Goal: Transaction & Acquisition: Download file/media

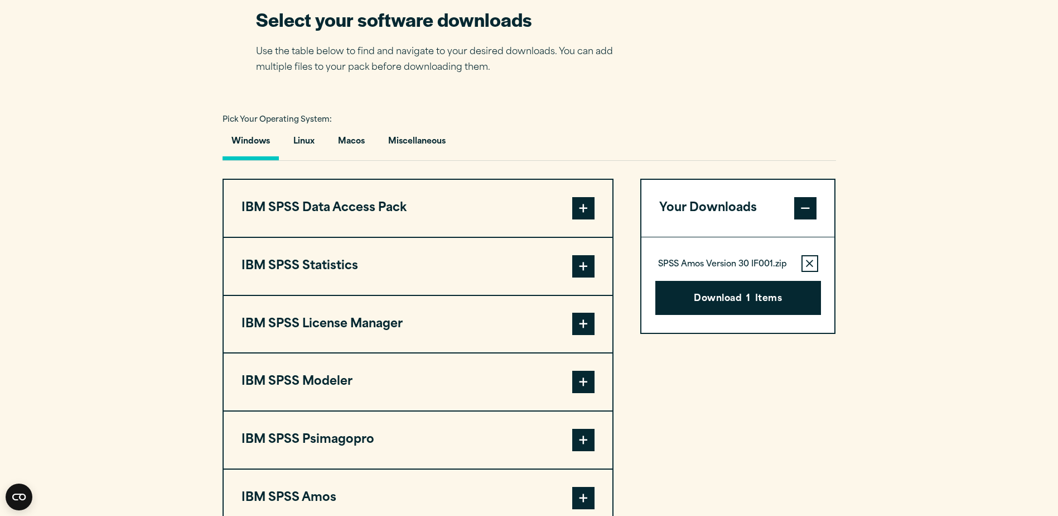
scroll to position [837, 0]
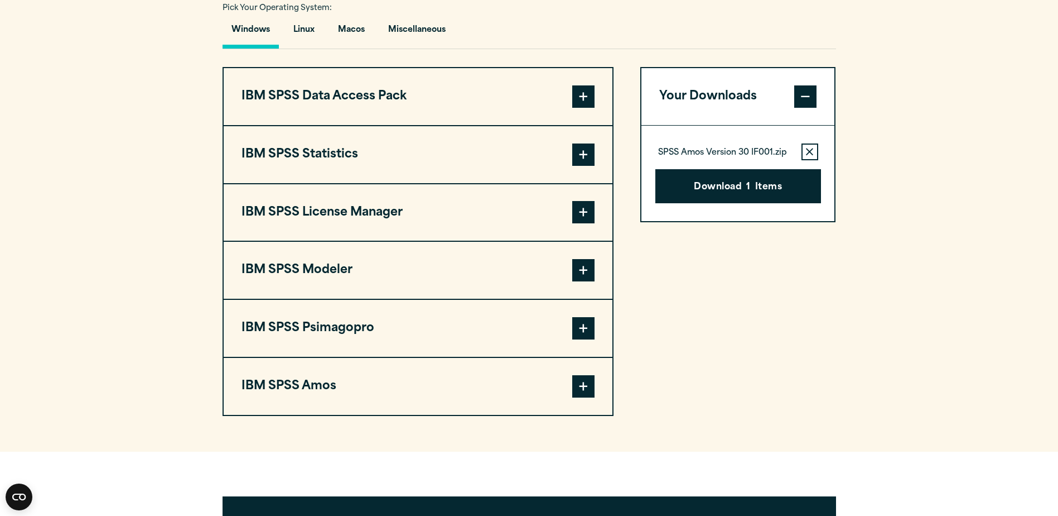
click at [579, 155] on span at bounding box center [583, 154] width 22 height 22
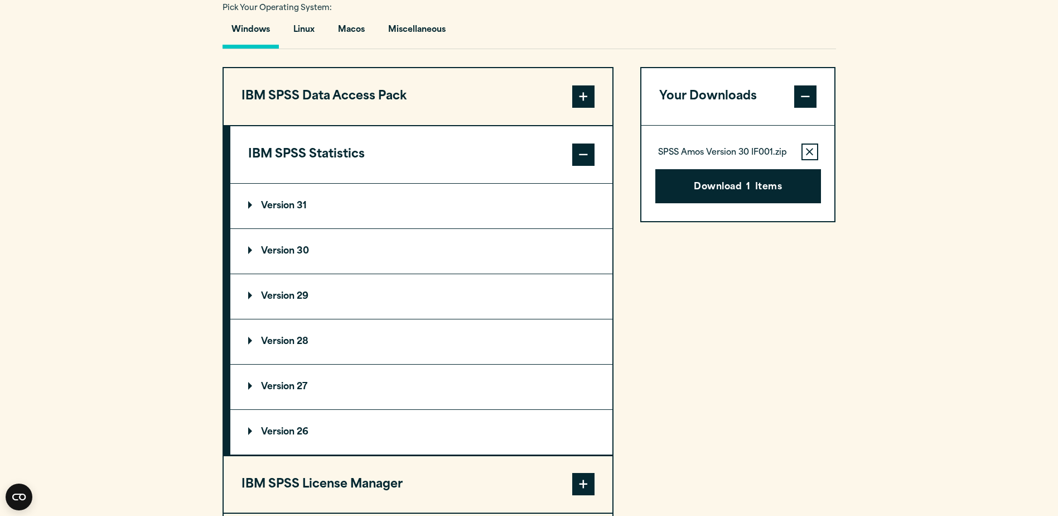
click at [252, 248] on p "Version 30" at bounding box center [278, 251] width 61 height 9
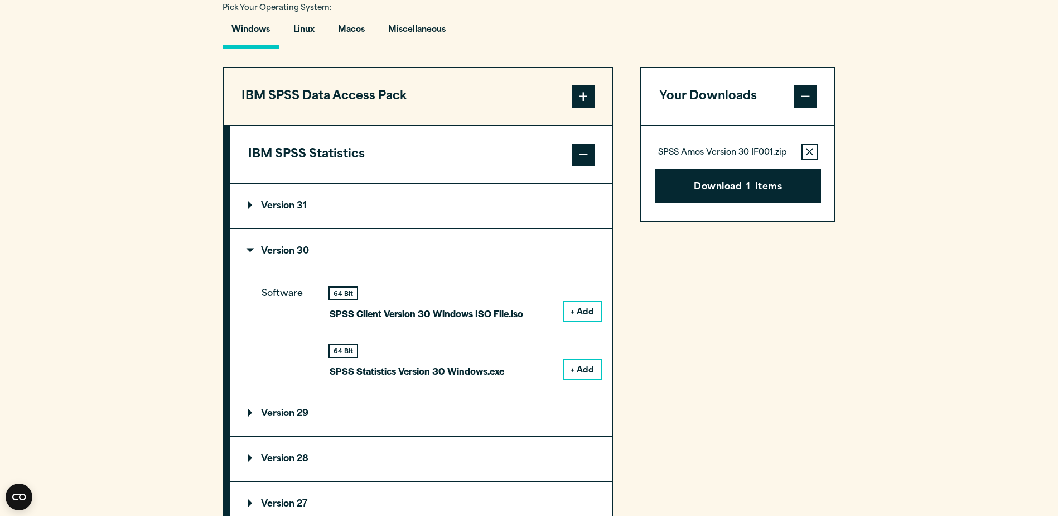
click at [248, 206] on p "Version 31" at bounding box center [277, 205] width 59 height 9
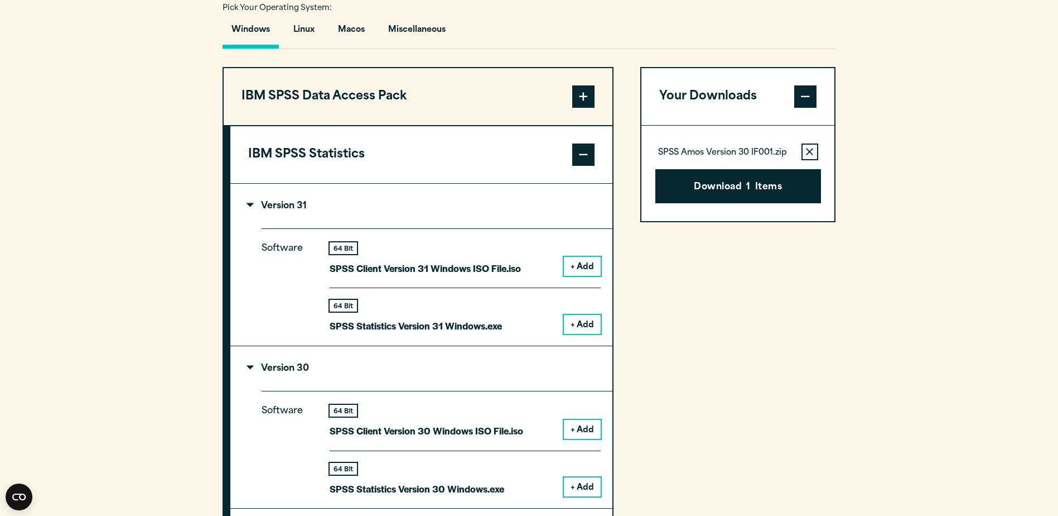
click at [248, 206] on p "Version 31" at bounding box center [277, 205] width 59 height 9
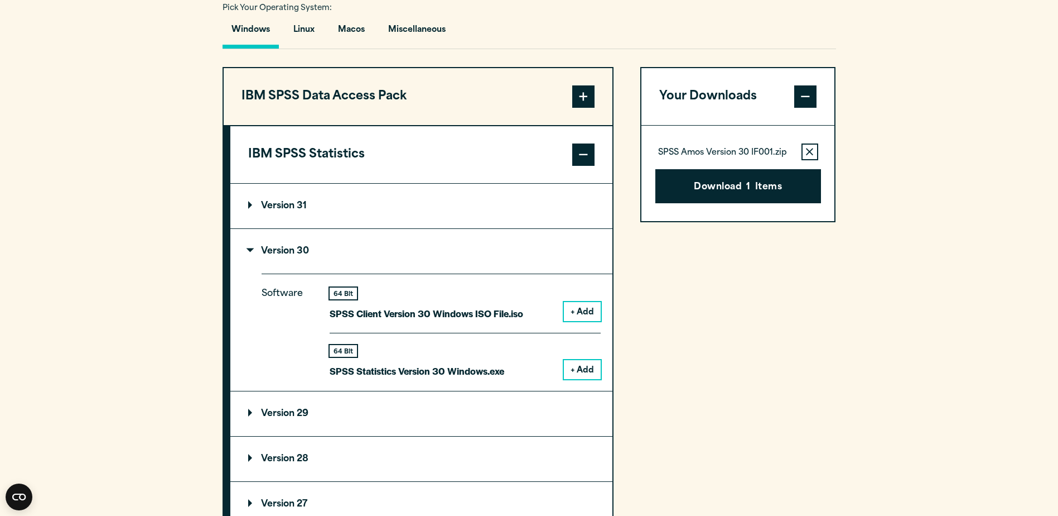
scroll to position [948, 0]
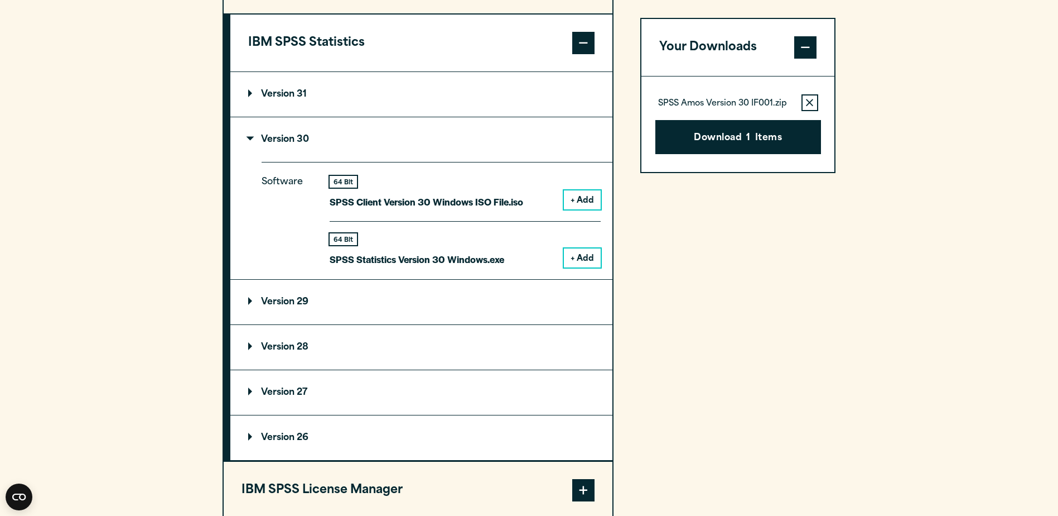
click at [247, 303] on summary "Version 29" at bounding box center [421, 302] width 382 height 45
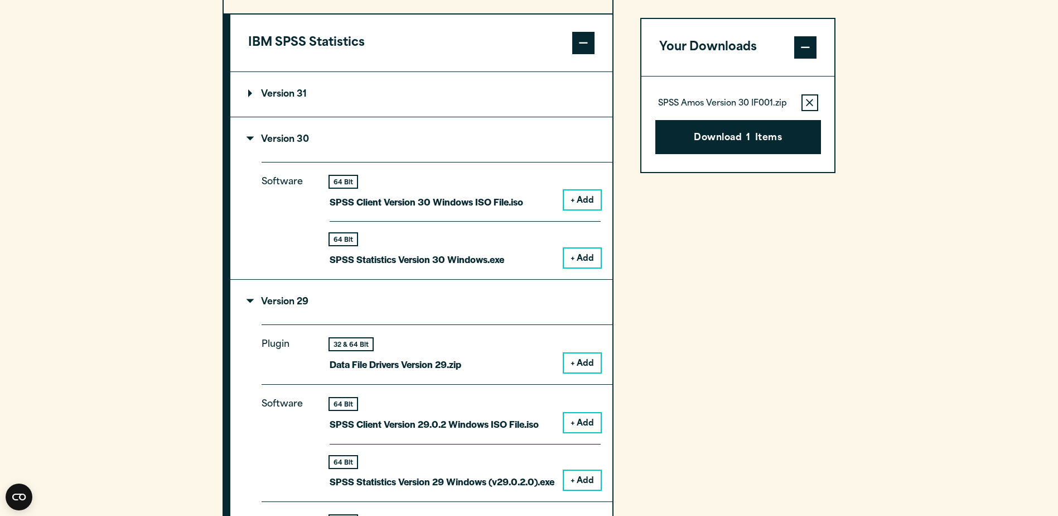
click at [247, 303] on summary "Version 29" at bounding box center [421, 302] width 382 height 45
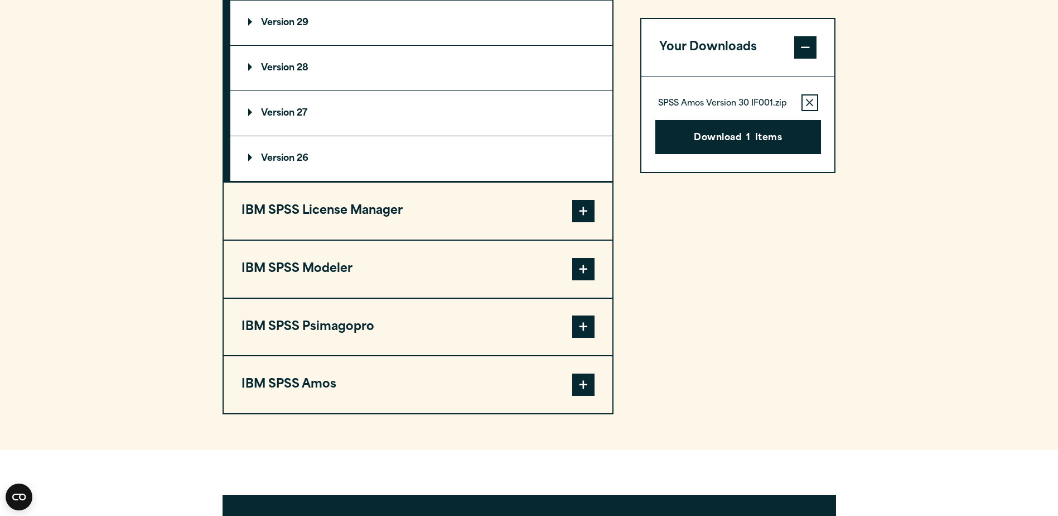
scroll to position [1283, 0]
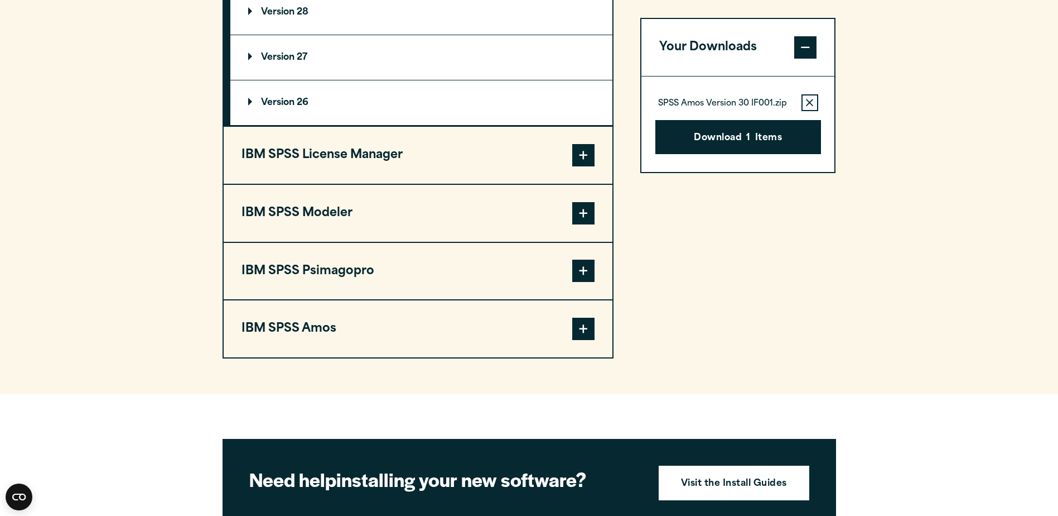
click at [576, 330] on span at bounding box center [583, 328] width 22 height 22
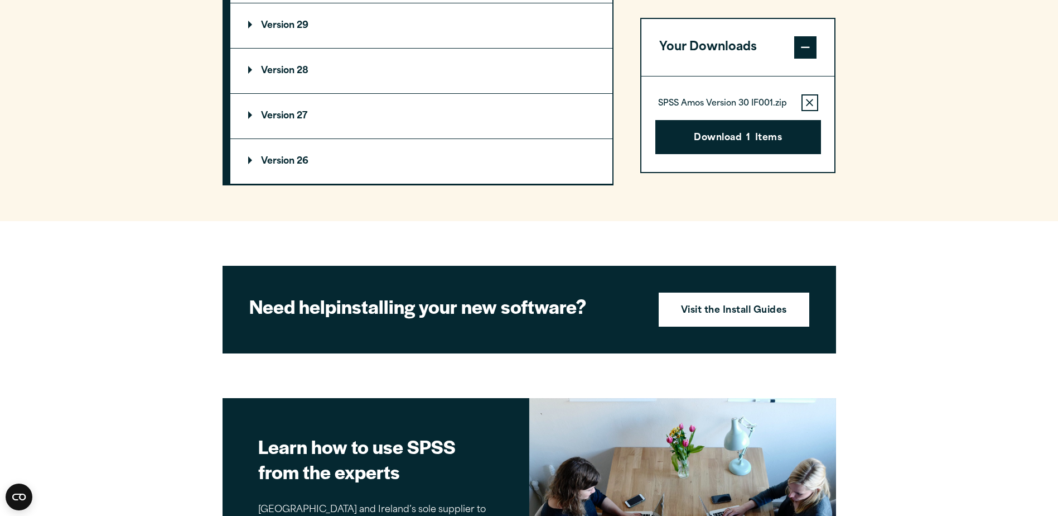
scroll to position [1227, 0]
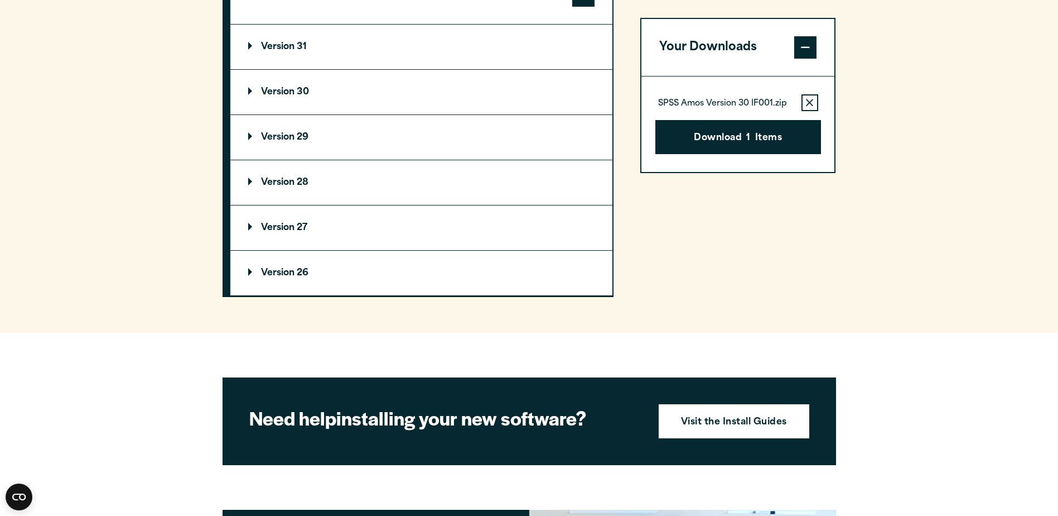
click at [249, 44] on p "Version 31" at bounding box center [277, 46] width 59 height 9
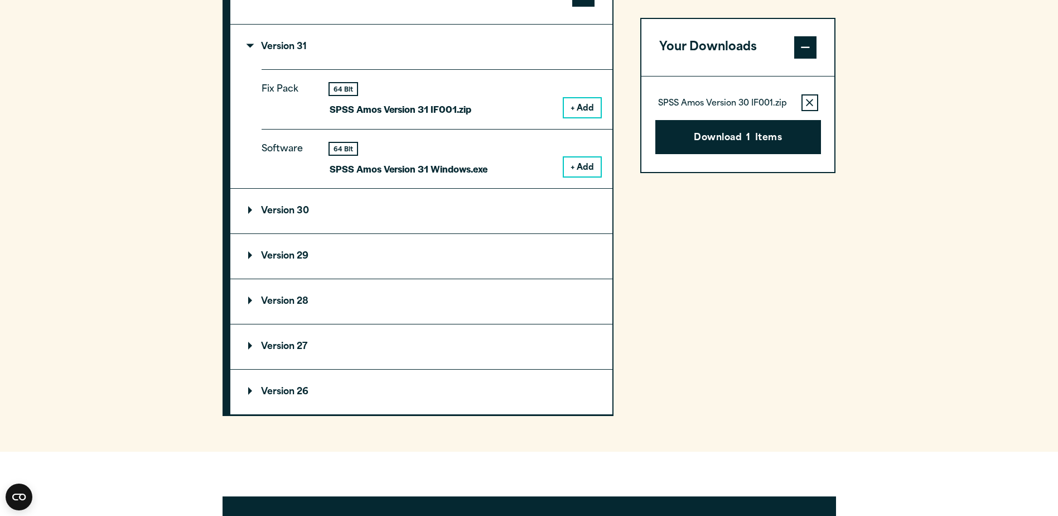
click at [249, 216] on summary "Version 30" at bounding box center [421, 211] width 382 height 45
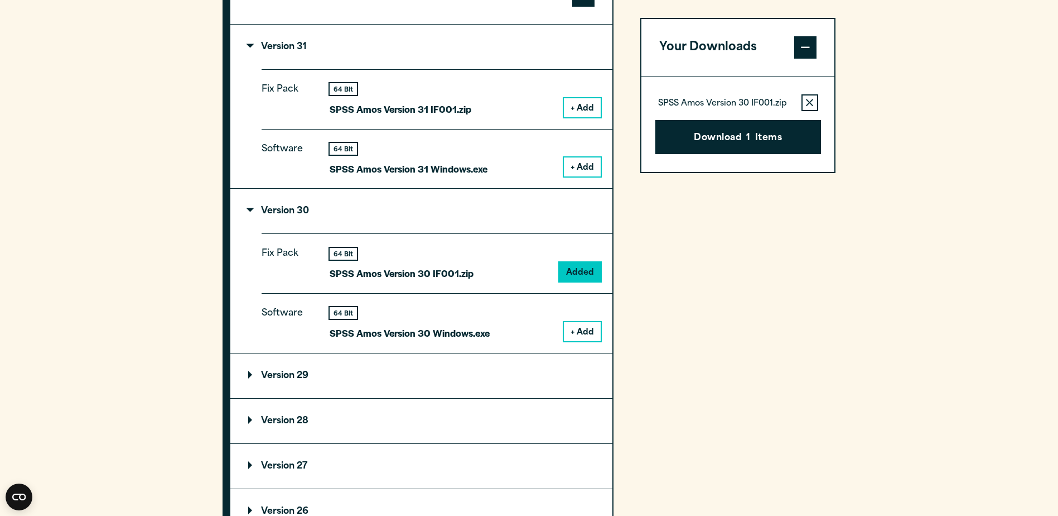
click at [251, 372] on p "Version 29" at bounding box center [278, 375] width 60 height 9
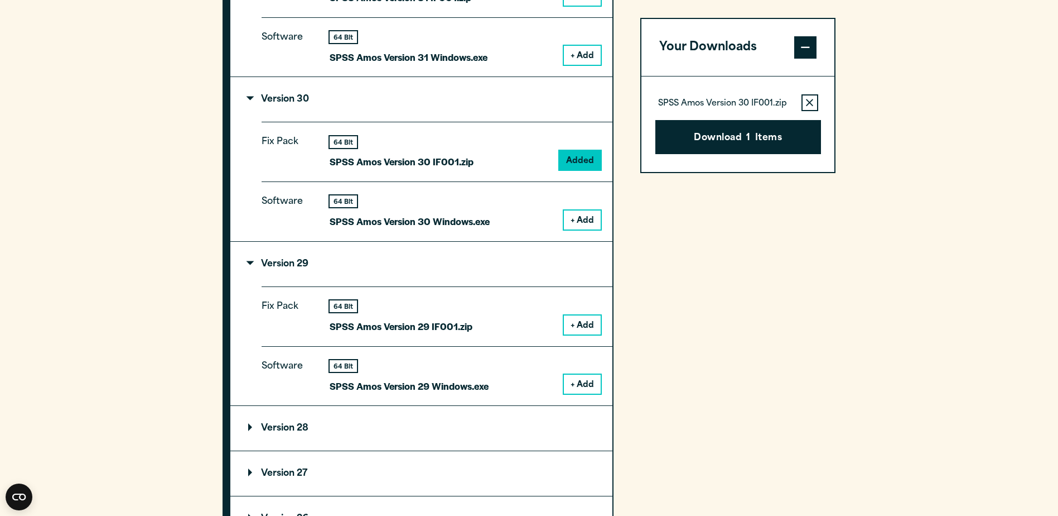
scroll to position [1451, 0]
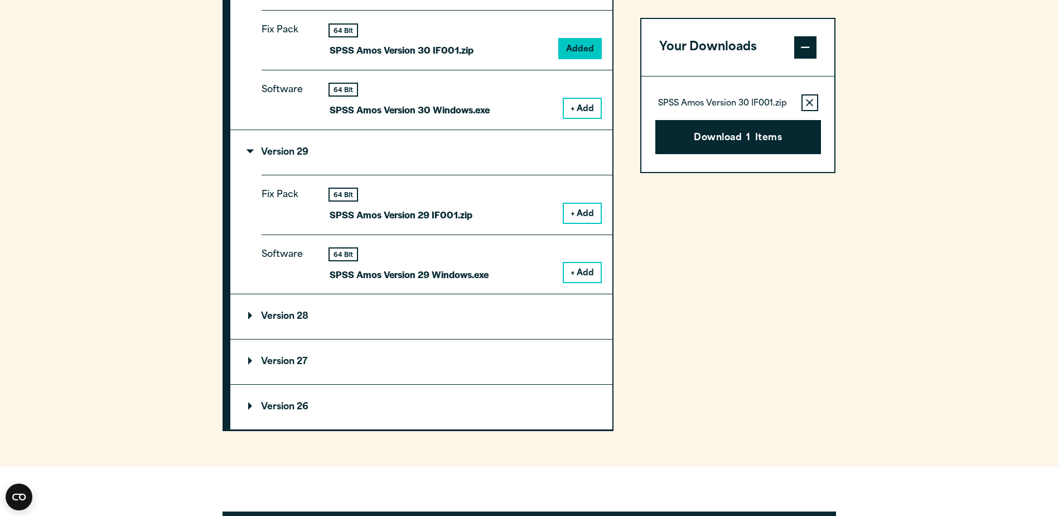
click at [246, 317] on summary "Version 28" at bounding box center [421, 316] width 382 height 45
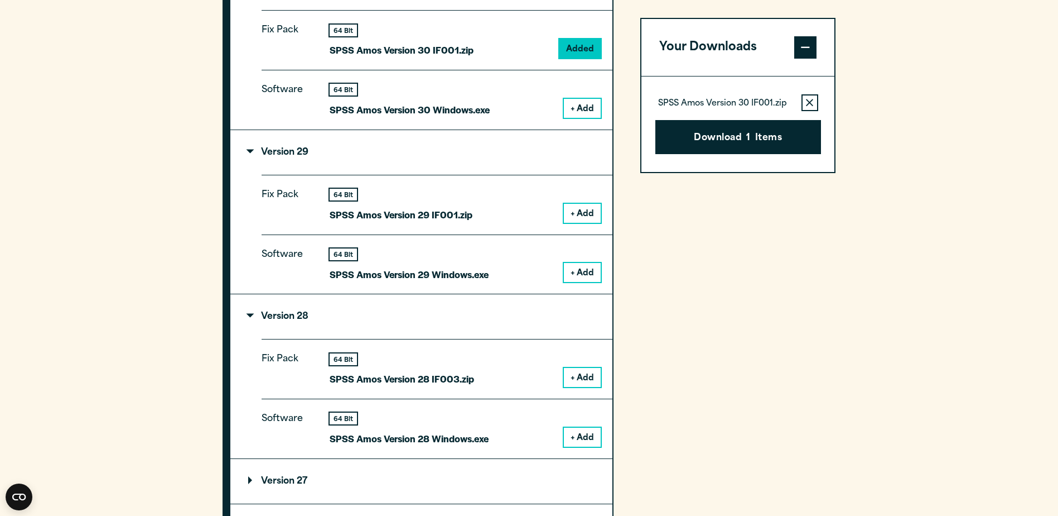
scroll to position [1618, 0]
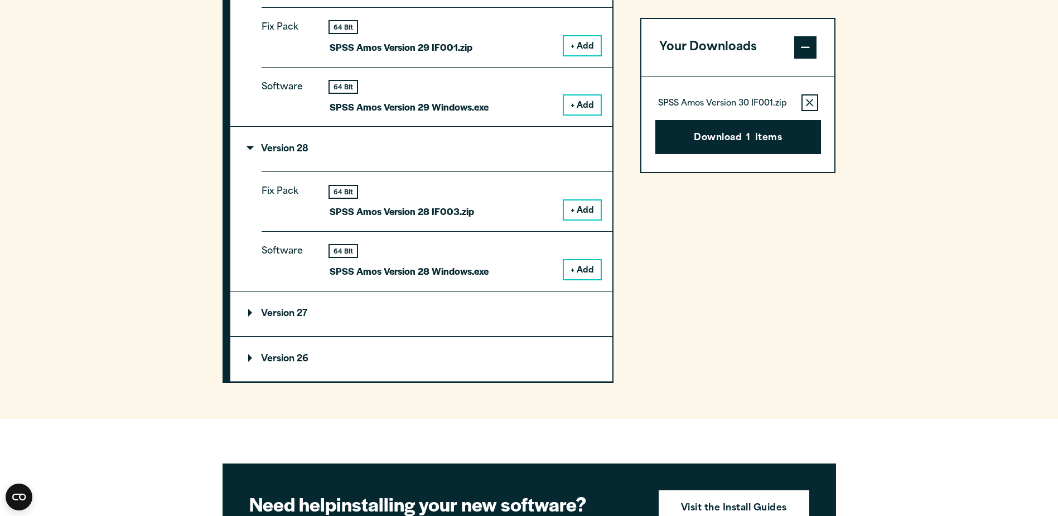
click at [252, 315] on p "Version 27" at bounding box center [277, 313] width 59 height 9
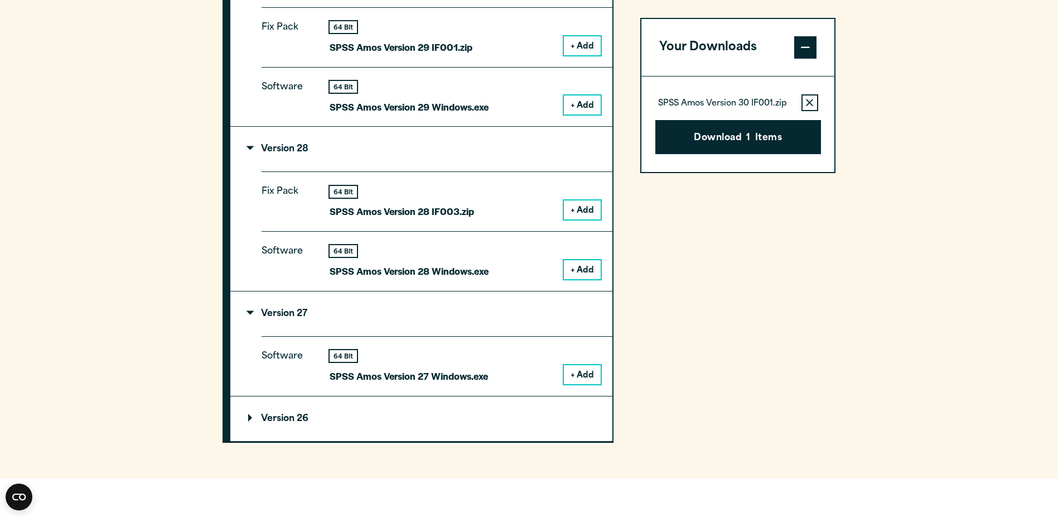
click at [591, 372] on button "+ Add" at bounding box center [582, 374] width 37 height 19
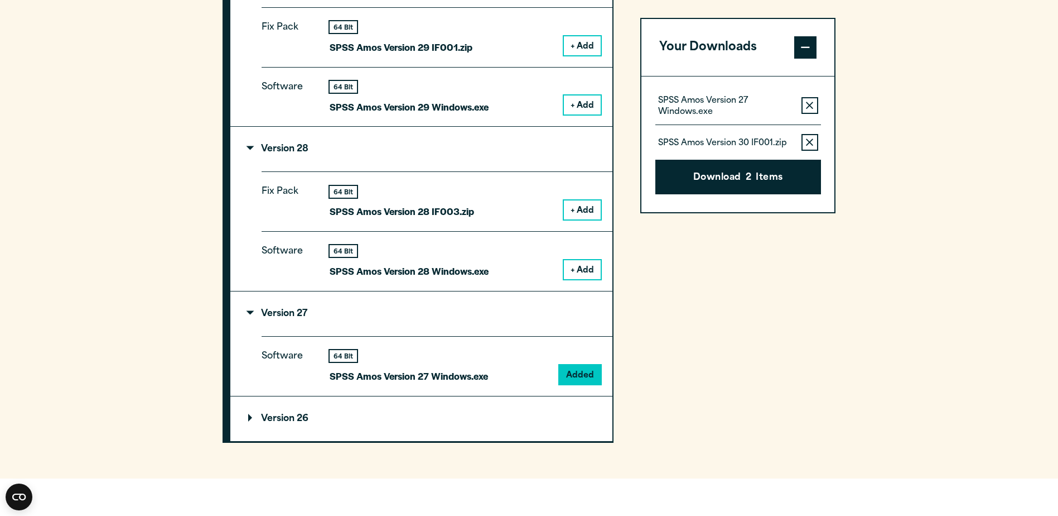
click at [813, 109] on icon "button" at bounding box center [809, 105] width 7 height 7
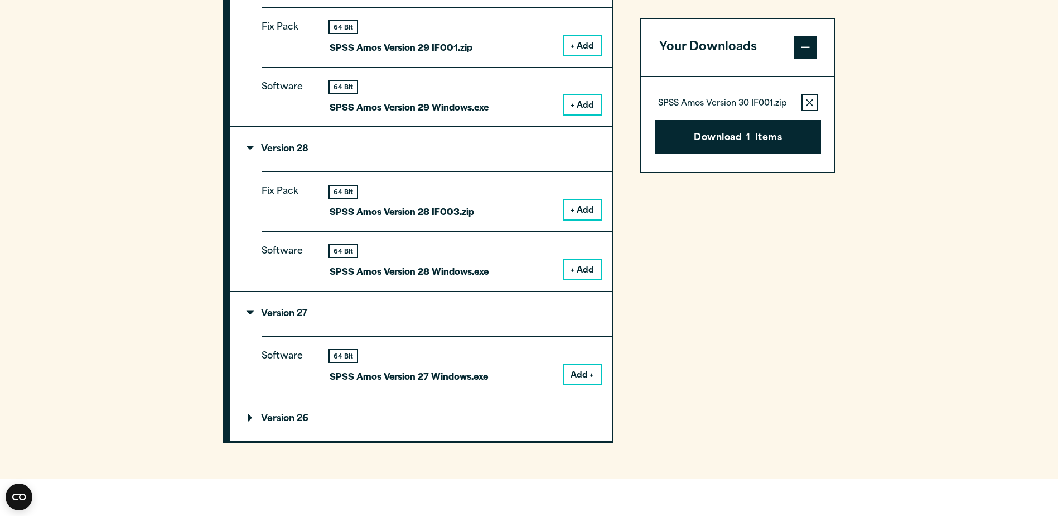
click at [809, 103] on icon "button" at bounding box center [809, 102] width 7 height 7
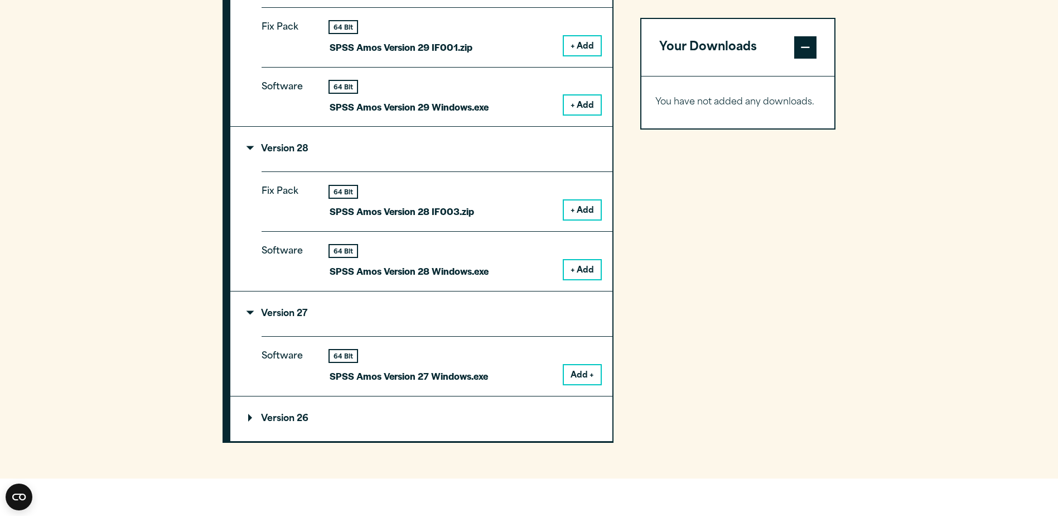
click at [574, 207] on button "+ Add" at bounding box center [582, 209] width 37 height 19
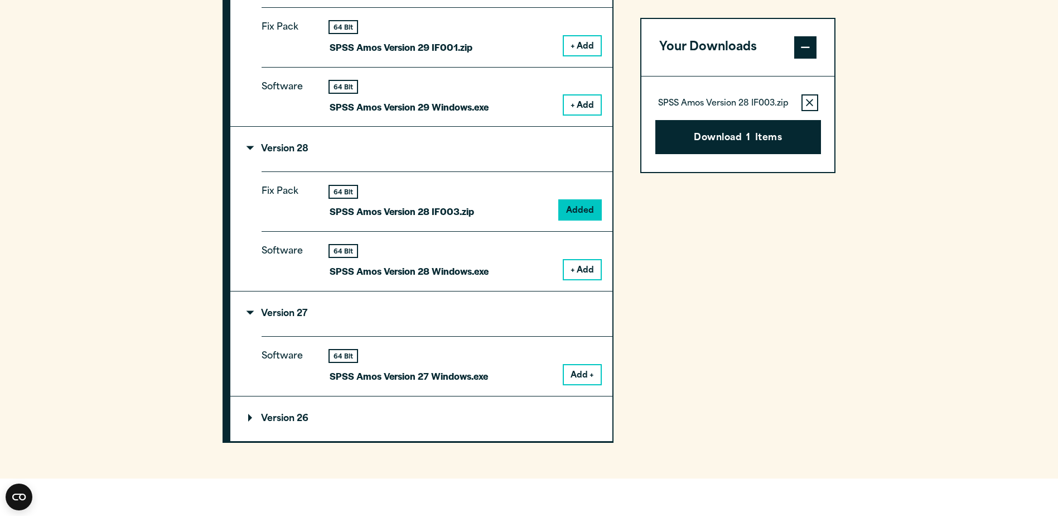
click at [711, 138] on button "Download 1 Items" at bounding box center [739, 137] width 166 height 35
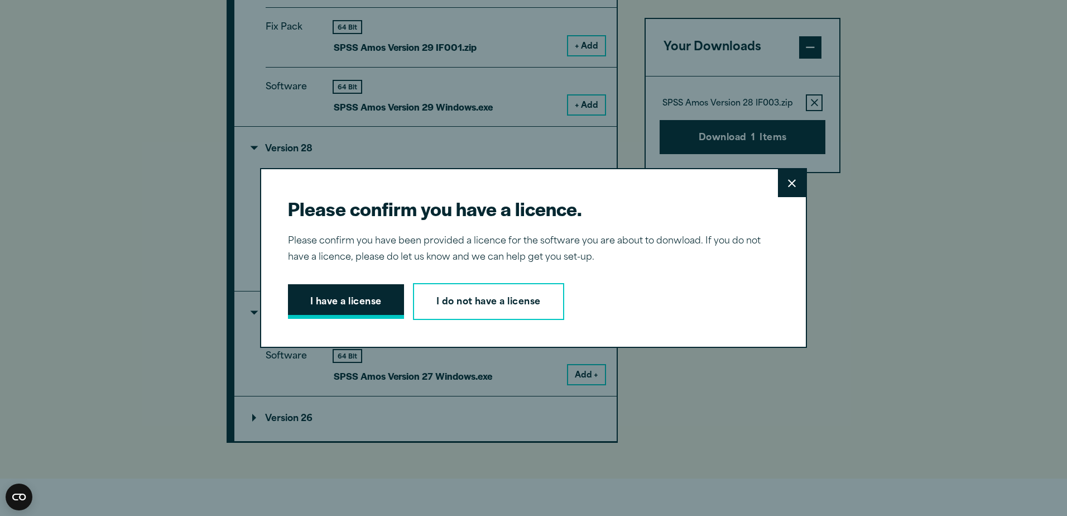
click at [363, 304] on button "I have a license" at bounding box center [346, 301] width 116 height 35
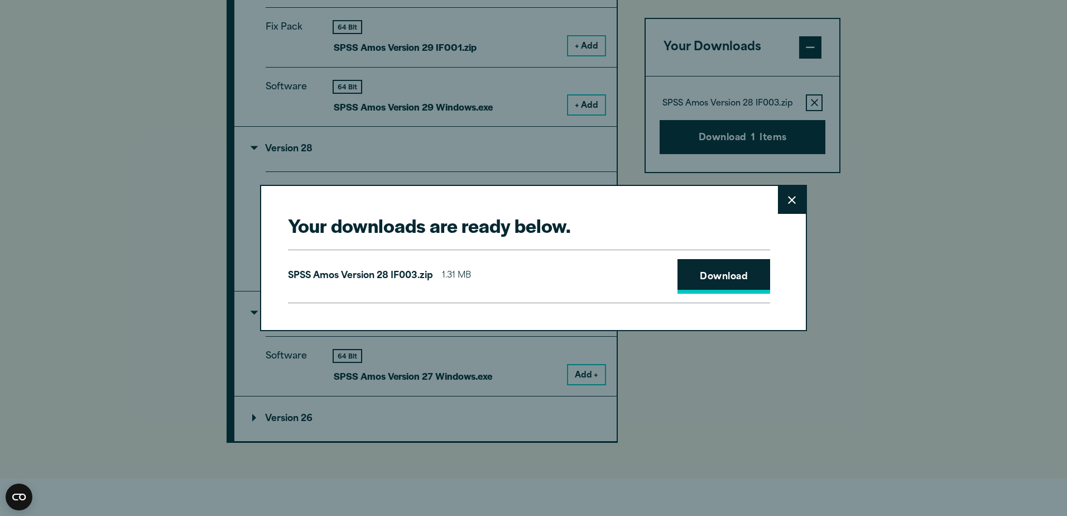
click at [700, 274] on link "Download" at bounding box center [723, 276] width 93 height 35
click at [779, 200] on button "Close" at bounding box center [792, 200] width 28 height 28
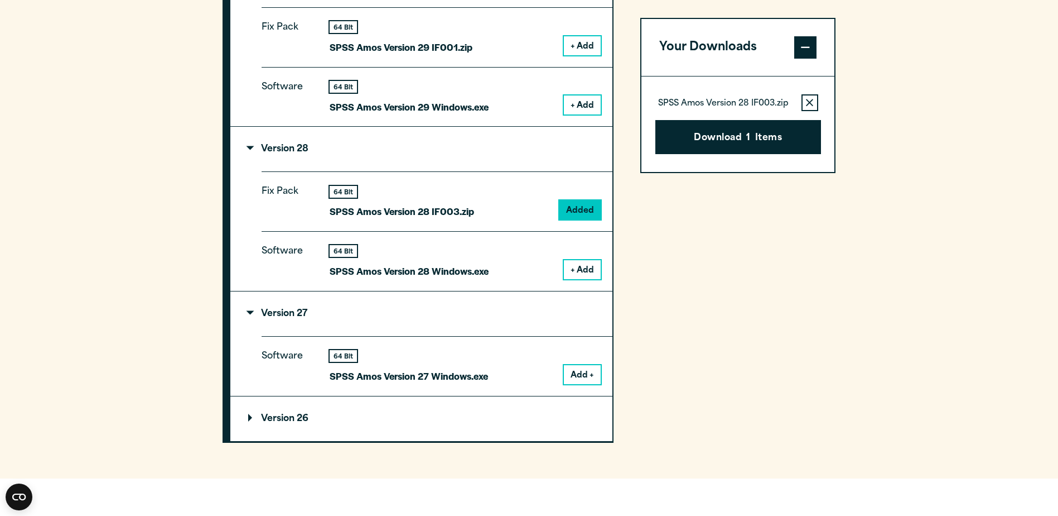
scroll to position [1506, 0]
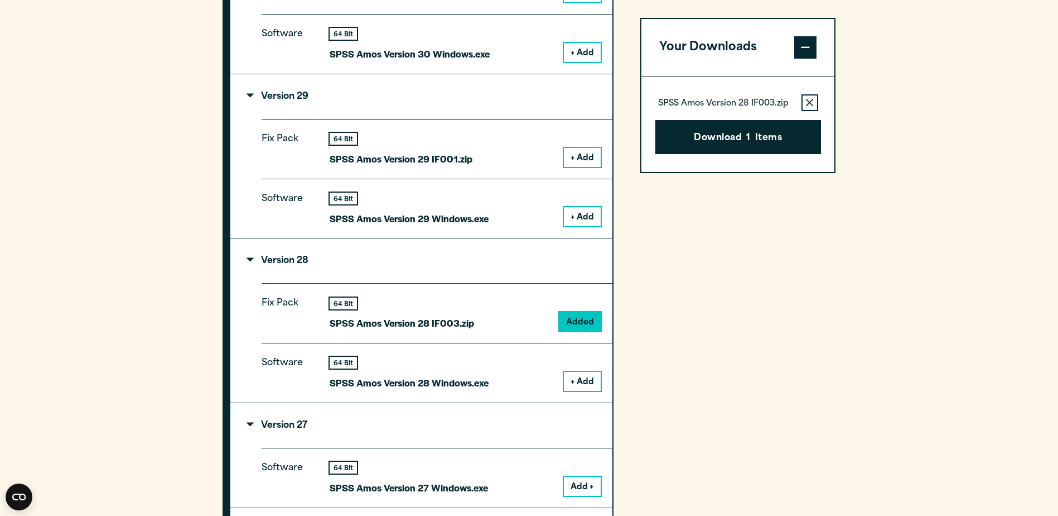
click at [595, 155] on button "+ Add" at bounding box center [582, 157] width 37 height 19
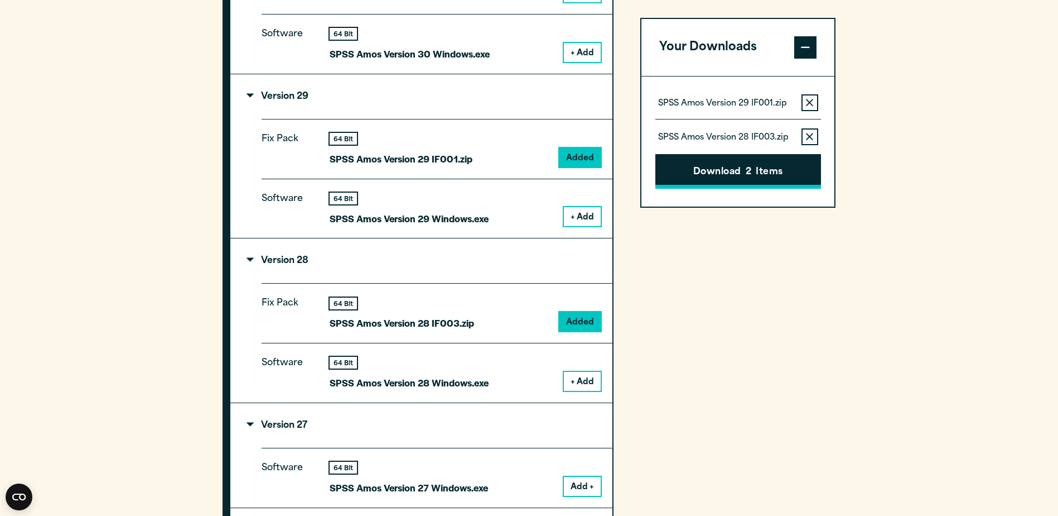
click at [813, 132] on button "Remove this item from your software download list" at bounding box center [810, 136] width 17 height 17
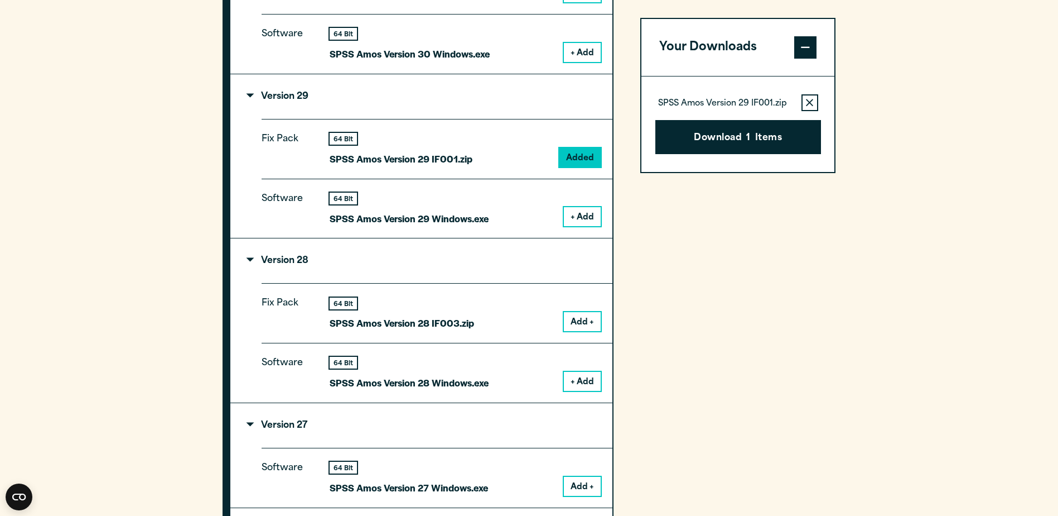
click at [774, 137] on button "Download 1 Items" at bounding box center [739, 137] width 166 height 35
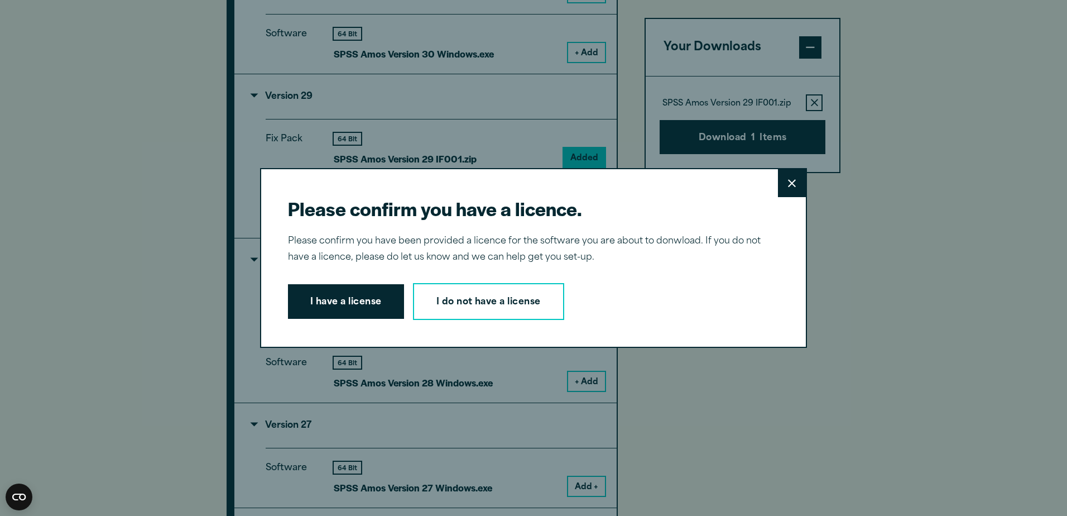
click at [350, 304] on button "I have a license" at bounding box center [346, 301] width 116 height 35
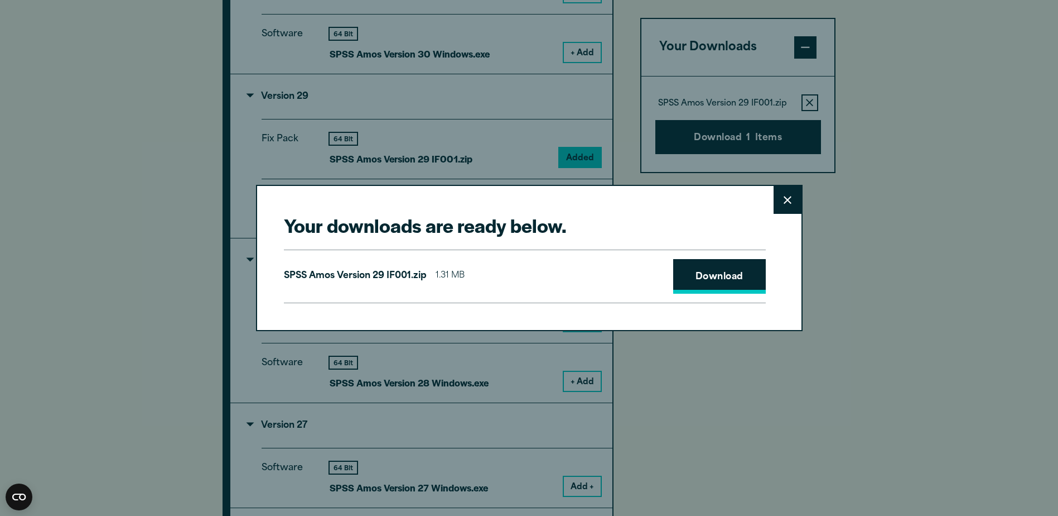
click at [726, 270] on link "Download" at bounding box center [719, 276] width 93 height 35
click at [782, 199] on button "Close" at bounding box center [788, 200] width 28 height 28
